Goal: Find specific page/section: Find specific page/section

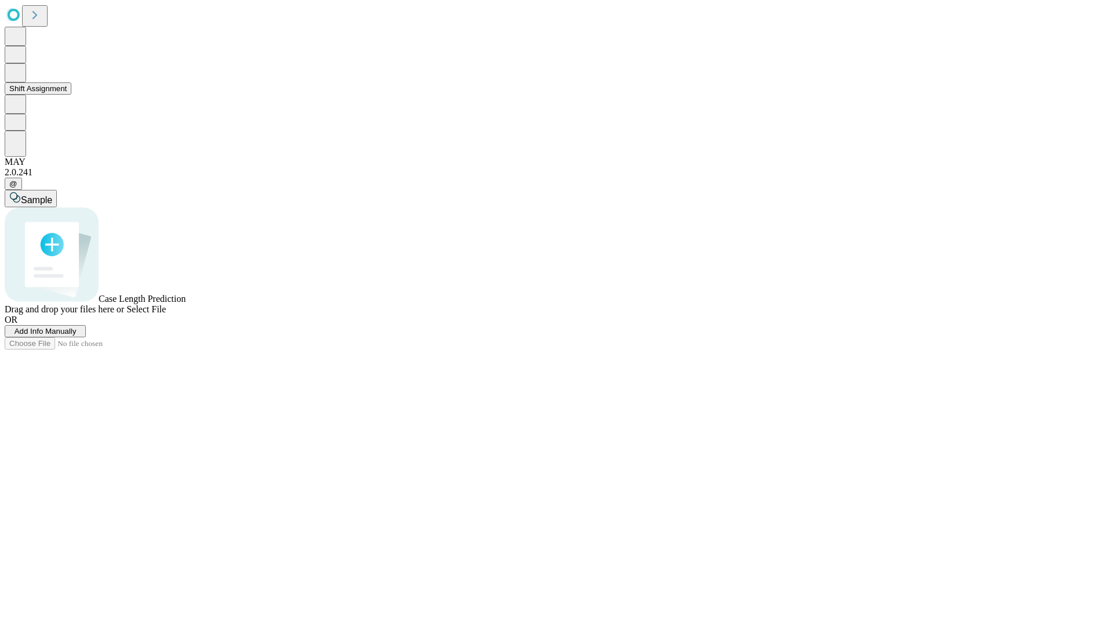
click at [71, 95] on button "Shift Assignment" at bounding box center [38, 88] width 67 height 12
